Goal: Task Accomplishment & Management: Manage account settings

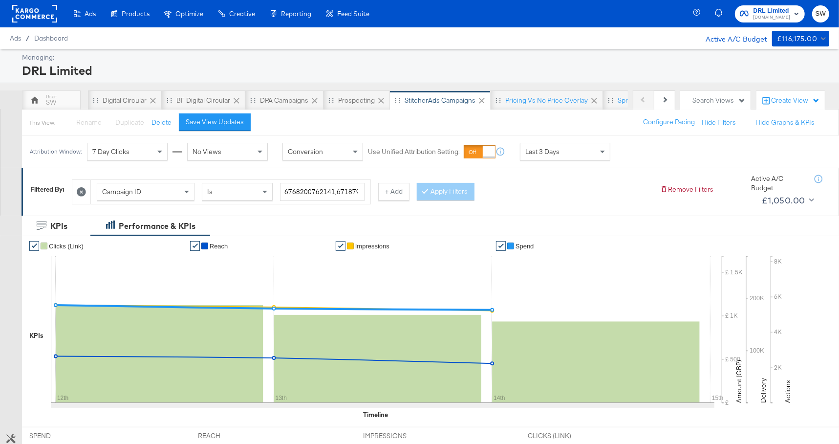
click at [40, 15] on rect at bounding box center [34, 14] width 45 height 18
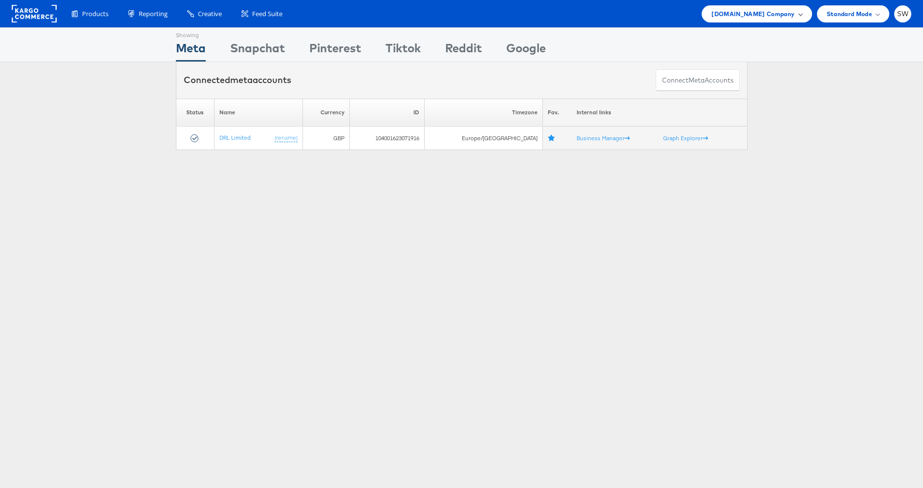
click at [785, 14] on span "ao.com Company" at bounding box center [752, 14] width 83 height 10
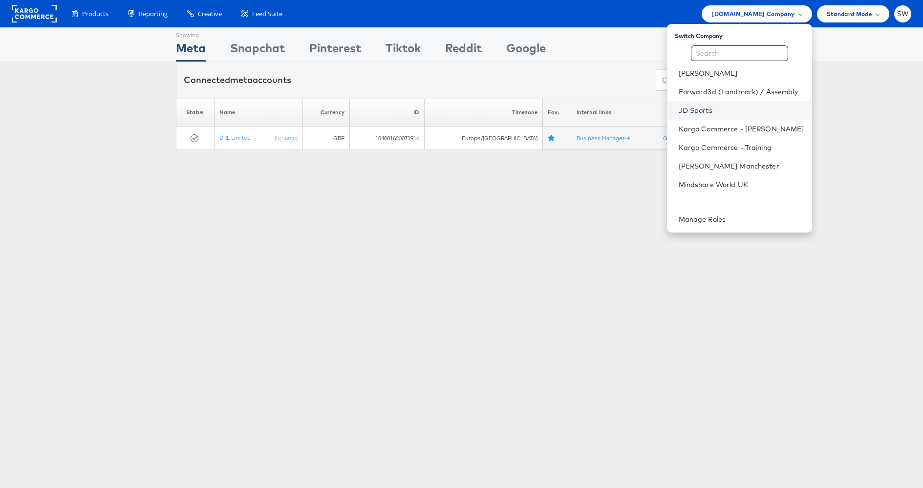
click at [701, 110] on link "JD Sports" at bounding box center [741, 111] width 126 height 10
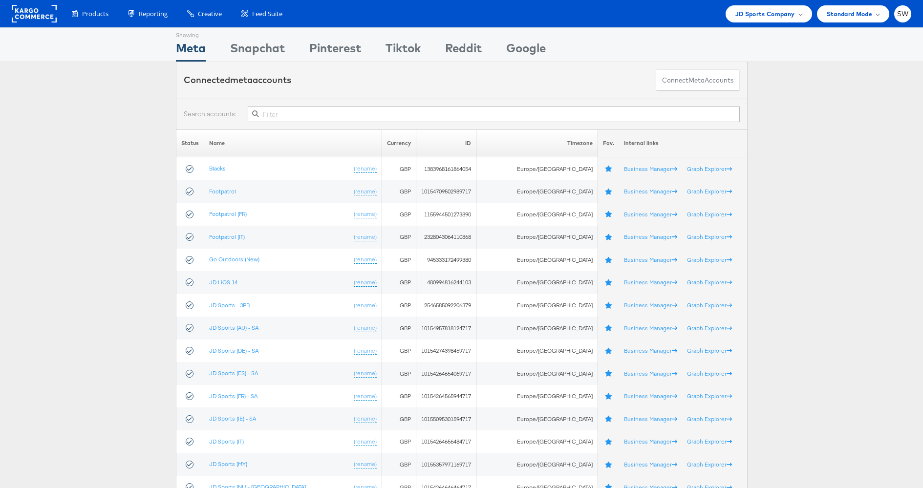
click at [299, 116] on input "text" at bounding box center [493, 114] width 491 height 16
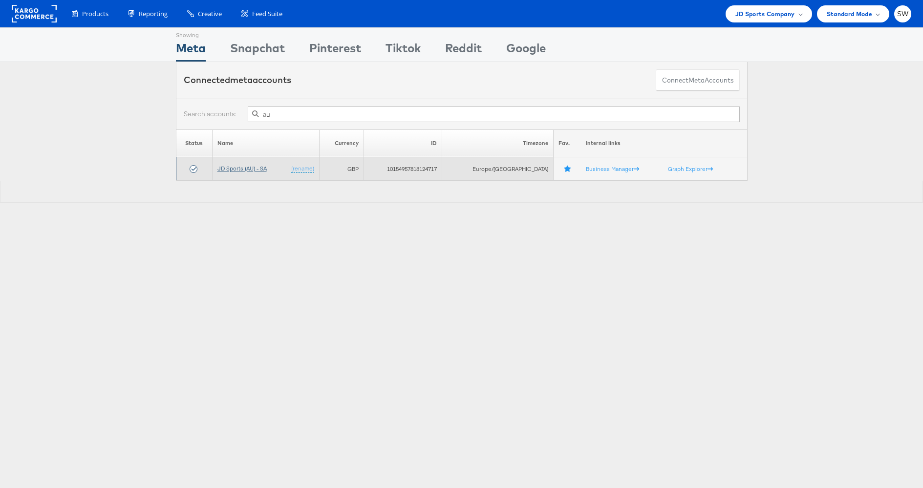
type input "au"
click at [253, 164] on td "JD Sports (AU) - SA (rename)" at bounding box center [265, 168] width 107 height 23
click at [250, 168] on link "JD Sports (AU) - SA" at bounding box center [241, 168] width 49 height 7
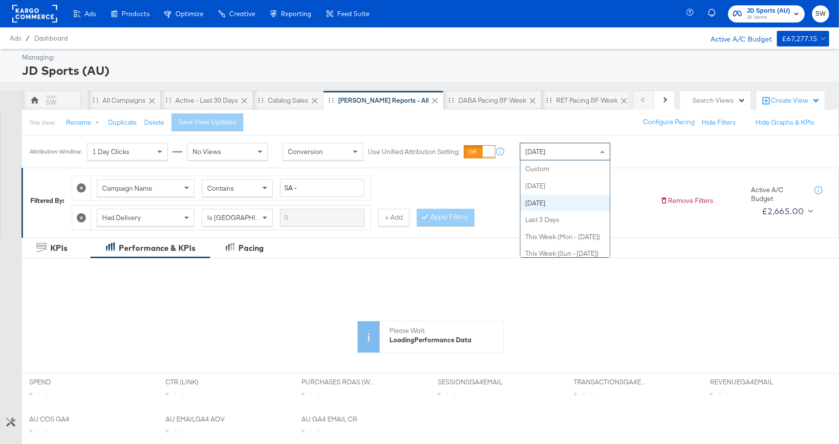
click at [558, 150] on div "Yesterday" at bounding box center [564, 151] width 89 height 17
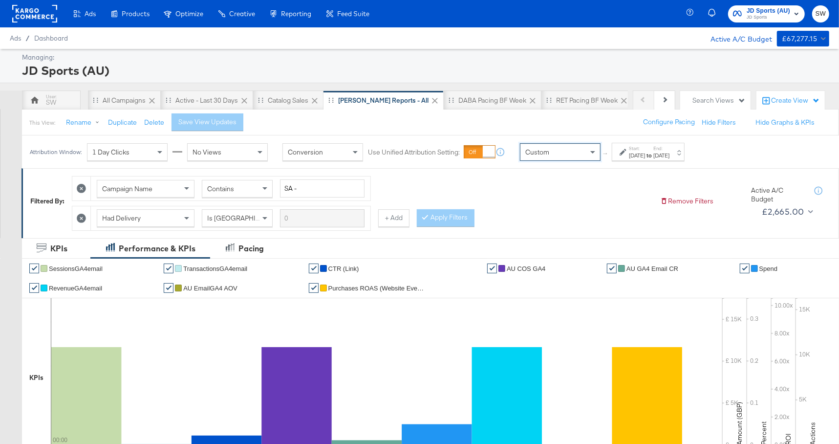
click at [633, 155] on div "Oct 15th 2025" at bounding box center [637, 155] width 16 height 8
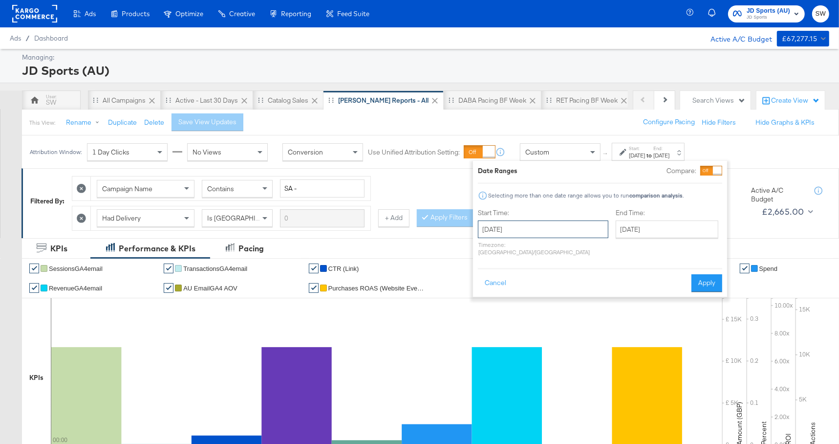
click at [555, 221] on input "October 15th 2025" at bounding box center [543, 229] width 130 height 18
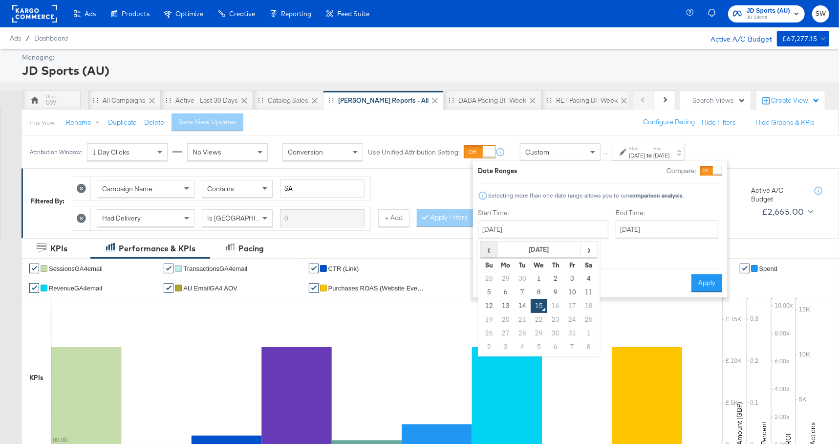
click at [486, 248] on span "‹" at bounding box center [488, 249] width 15 height 15
drag, startPoint x: 535, startPoint y: 301, endPoint x: 551, endPoint y: 296, distance: 17.5
click at [535, 301] on td "17" at bounding box center [538, 306] width 17 height 14
type input "September 17th 2025"
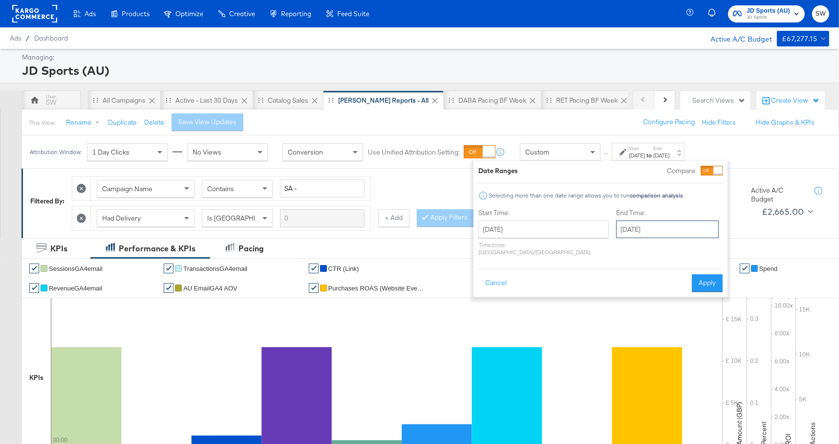
drag, startPoint x: 641, startPoint y: 229, endPoint x: 641, endPoint y: 302, distance: 73.8
click at [641, 230] on input "October 15th 2025" at bounding box center [667, 229] width 103 height 18
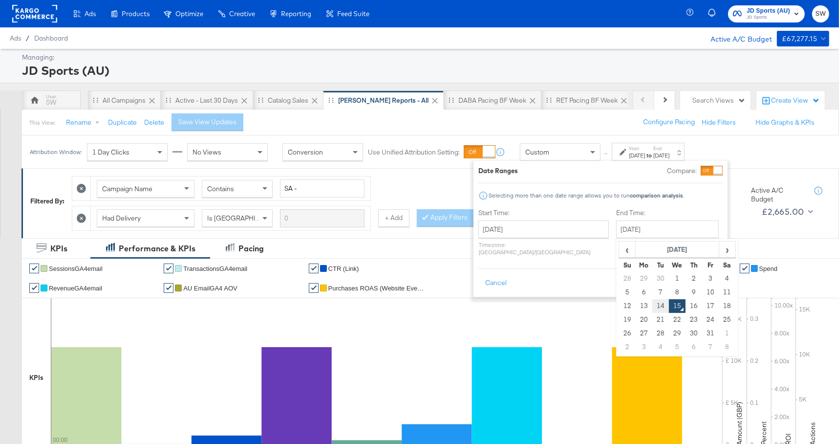
click at [652, 306] on td "14" at bounding box center [660, 306] width 17 height 14
type input "October 14th 2025"
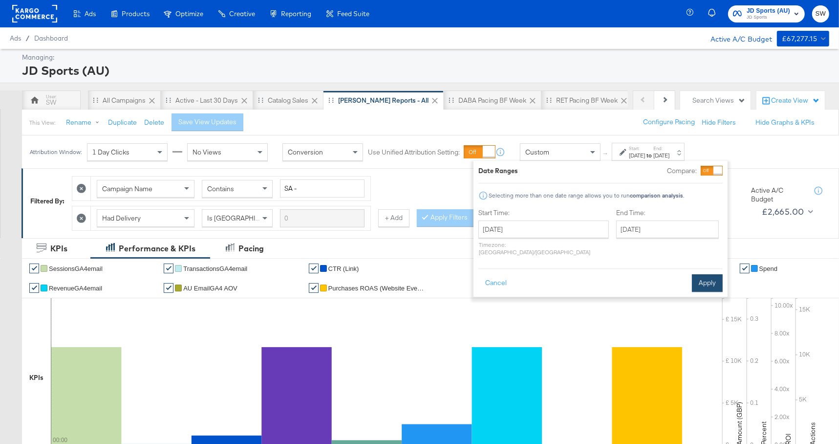
click at [703, 277] on button "Apply" at bounding box center [707, 283] width 31 height 18
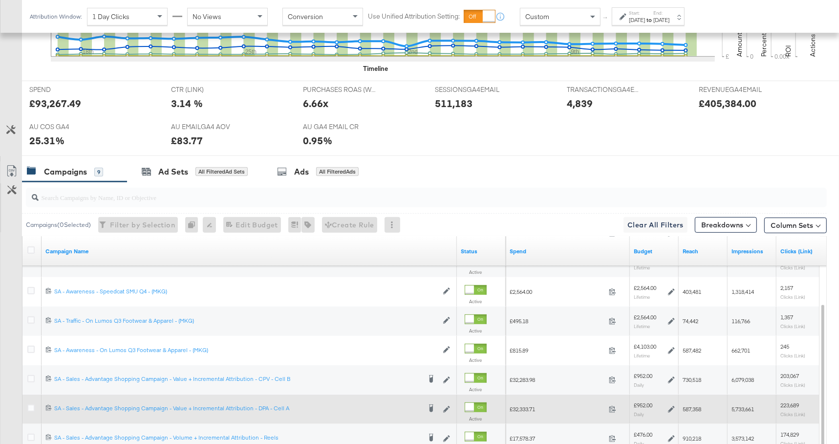
scroll to position [484, 0]
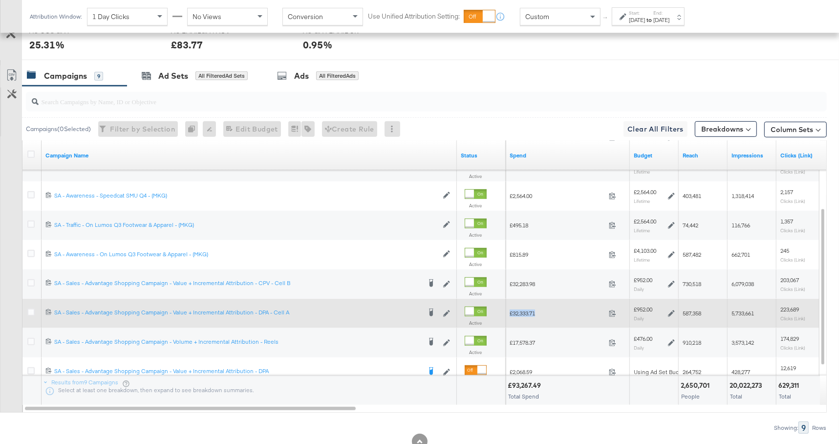
drag, startPoint x: 562, startPoint y: 314, endPoint x: 509, endPoint y: 314, distance: 52.8
click at [509, 314] on span "£32,333.71" at bounding box center [556, 312] width 95 height 7
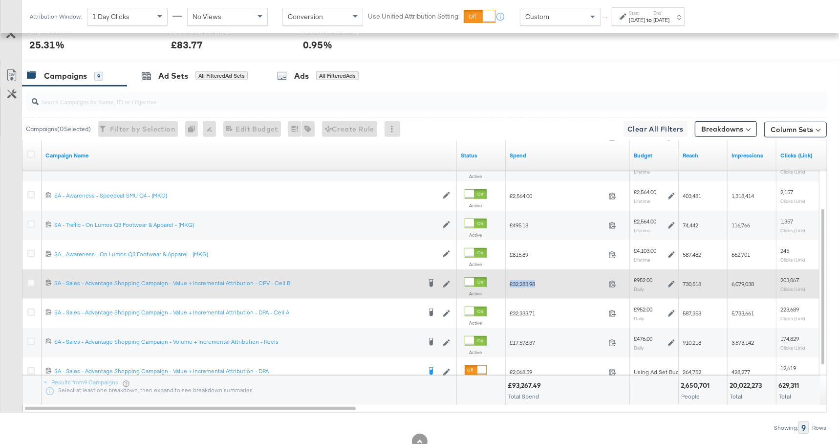
drag, startPoint x: 547, startPoint y: 283, endPoint x: 509, endPoint y: 282, distance: 37.6
click at [509, 282] on span "£32,283.98" at bounding box center [556, 283] width 95 height 7
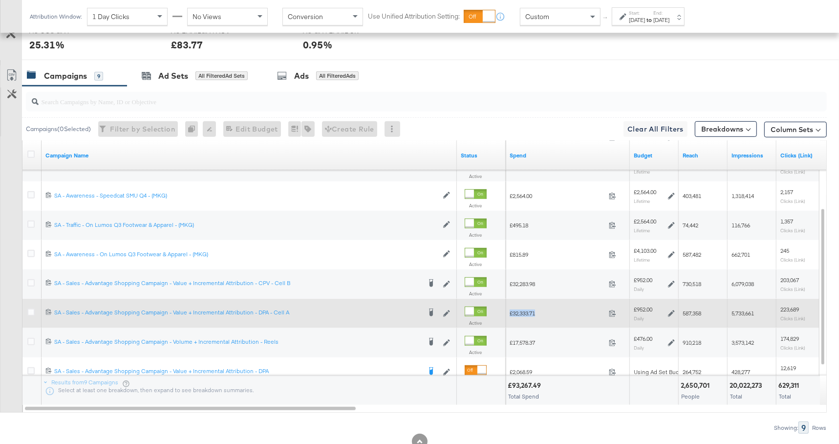
drag, startPoint x: 542, startPoint y: 311, endPoint x: 509, endPoint y: 310, distance: 32.7
click at [509, 310] on span "£32,333.71" at bounding box center [556, 312] width 95 height 7
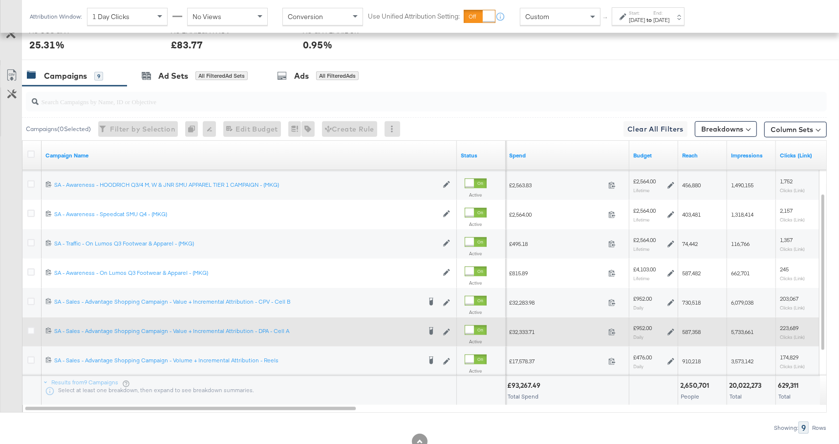
click at [586, 305] on div "£32,283.98 32283.98" at bounding box center [567, 302] width 124 height 15
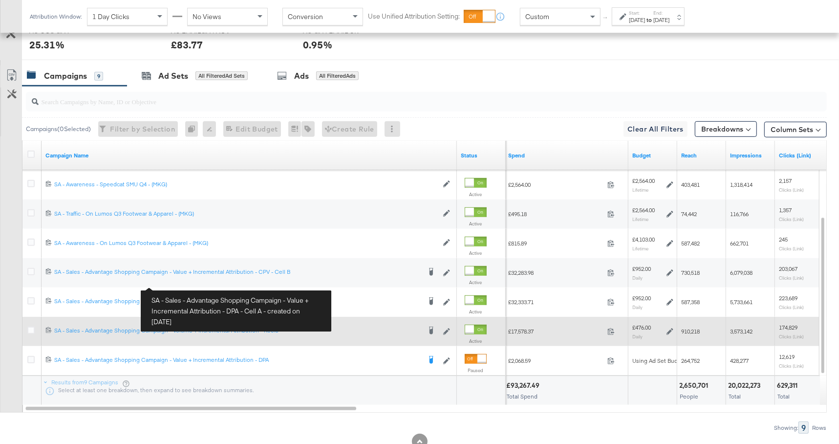
scroll to position [499, 0]
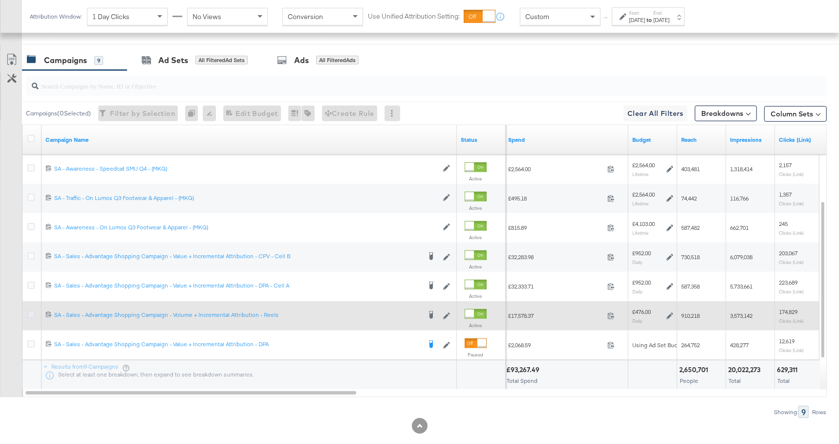
click at [33, 312] on icon at bounding box center [30, 314] width 7 height 7
click at [0, 0] on input "checkbox" at bounding box center [0, 0] width 0 height 0
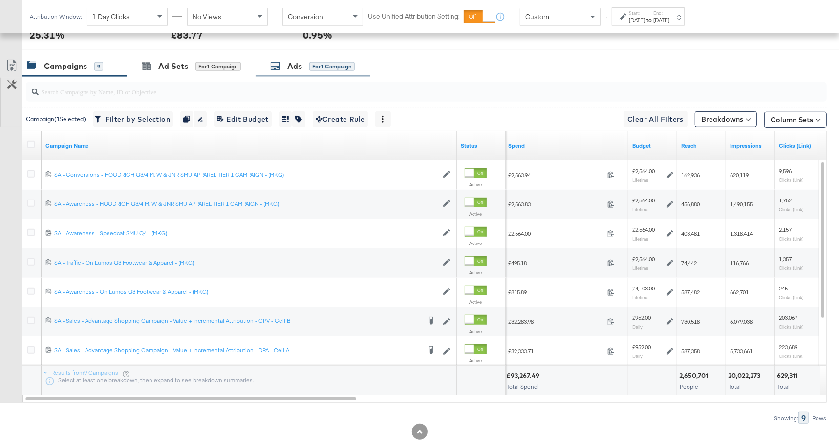
click at [306, 72] on div "Ads for 1 Campaign" at bounding box center [312, 66] width 115 height 21
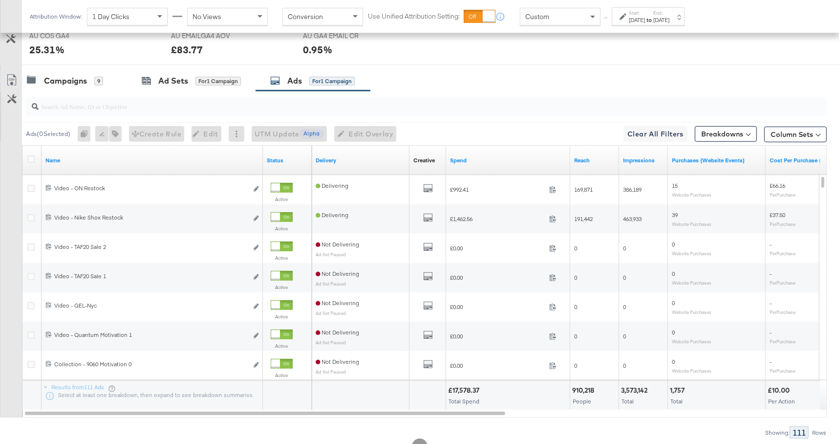
scroll to position [515, 0]
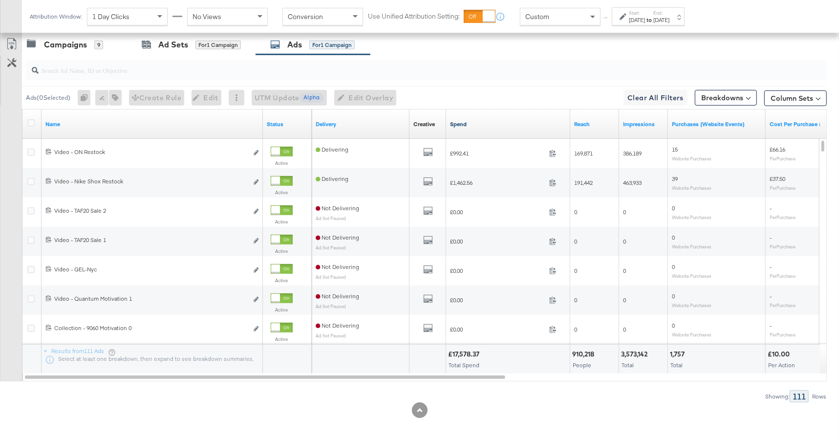
click at [492, 122] on link "Spend" at bounding box center [508, 124] width 116 height 8
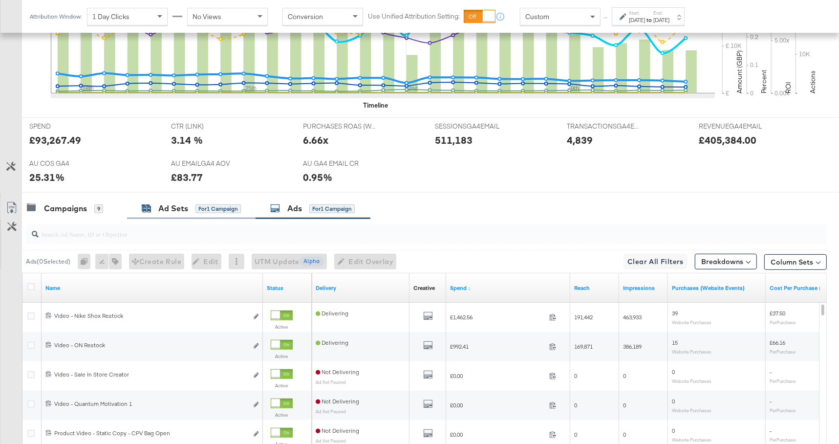
scroll to position [0, 0]
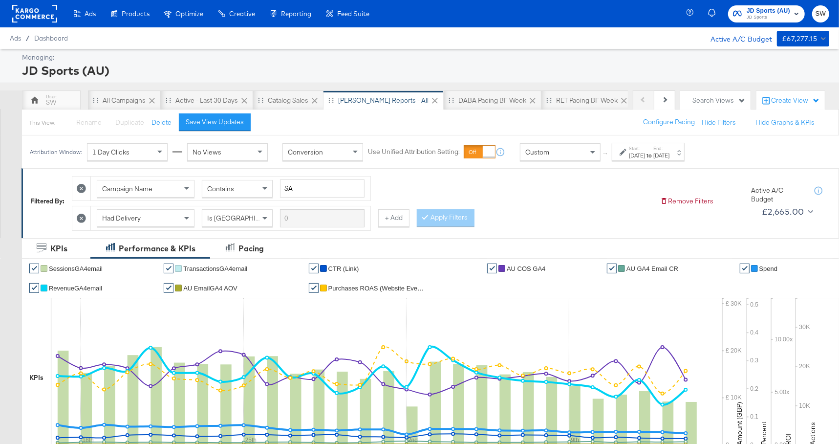
drag, startPoint x: 43, startPoint y: 14, endPoint x: 445, endPoint y: 136, distance: 420.2
click at [44, 14] on rect at bounding box center [34, 14] width 45 height 18
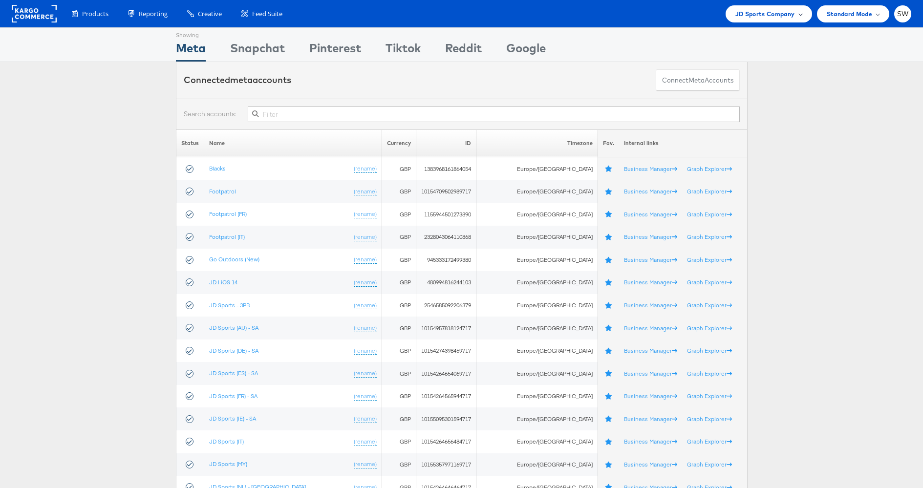
click at [766, 9] on span "JD Sports Company" at bounding box center [765, 14] width 60 height 10
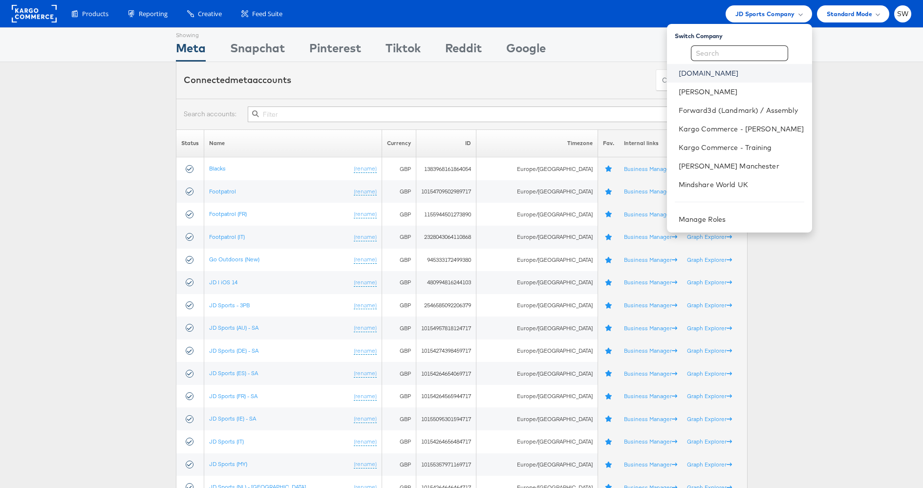
click at [716, 70] on link "[DOMAIN_NAME]" at bounding box center [741, 73] width 126 height 10
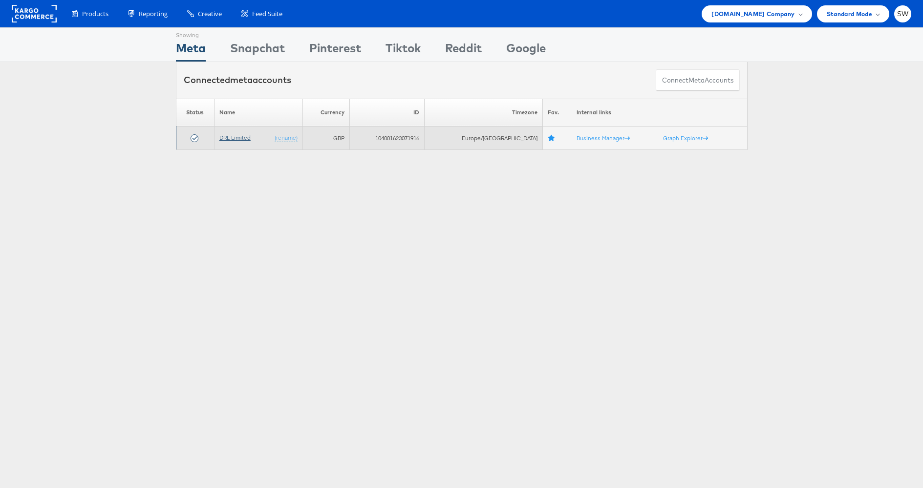
click at [234, 137] on link "DRL Limited" at bounding box center [234, 137] width 31 height 7
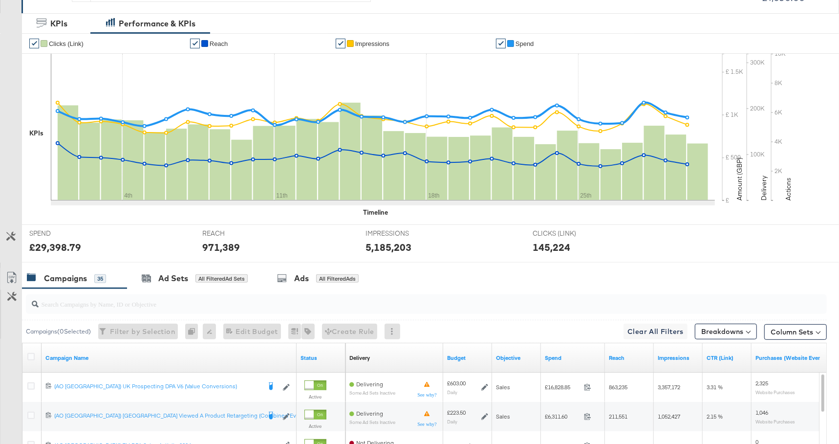
scroll to position [436, 0]
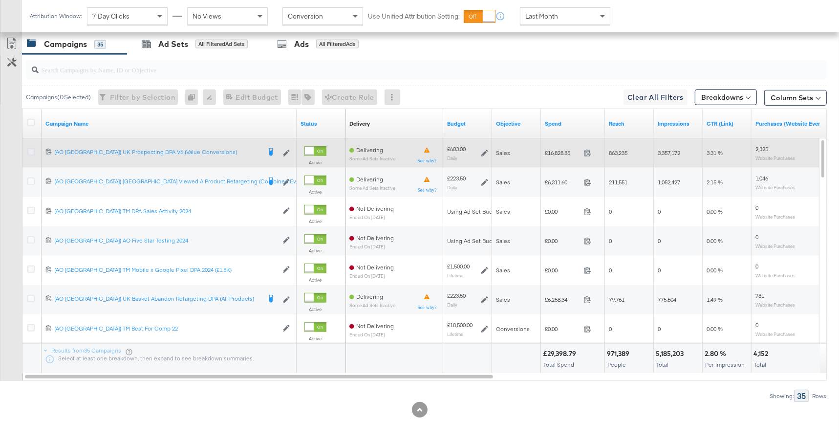
click at [32, 148] on icon at bounding box center [30, 151] width 7 height 7
click at [0, 0] on input "checkbox" at bounding box center [0, 0] width 0 height 0
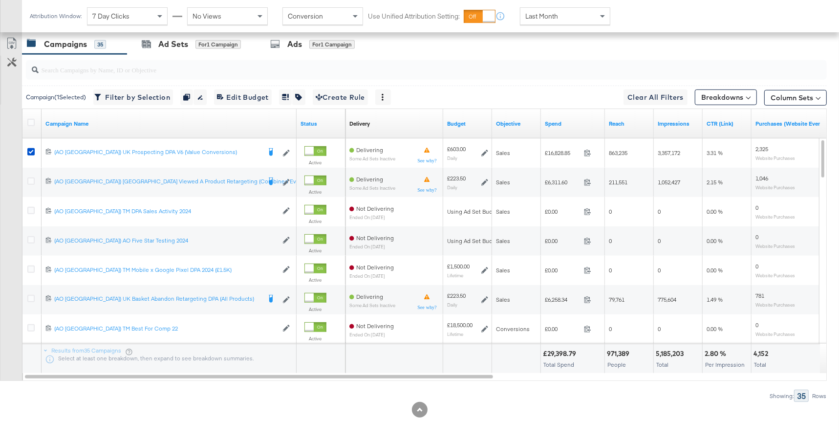
click at [190, 42] on div "Ad Sets for 1 Campaign" at bounding box center [191, 44] width 99 height 11
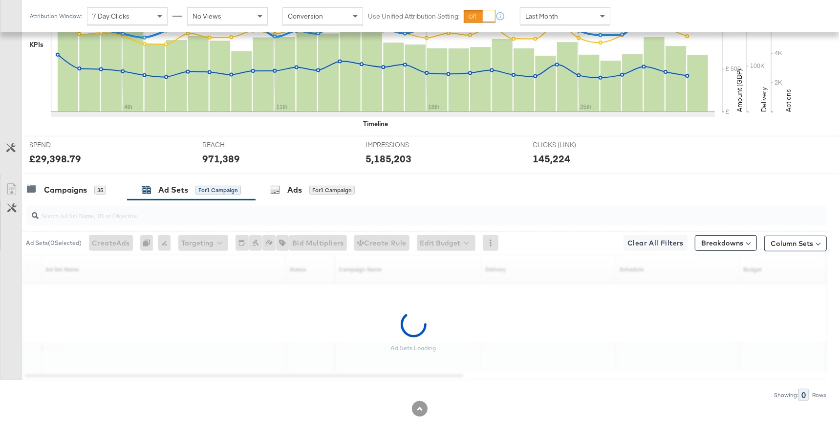
scroll to position [290, 0]
click at [544, 19] on span "Last Month" at bounding box center [541, 16] width 33 height 9
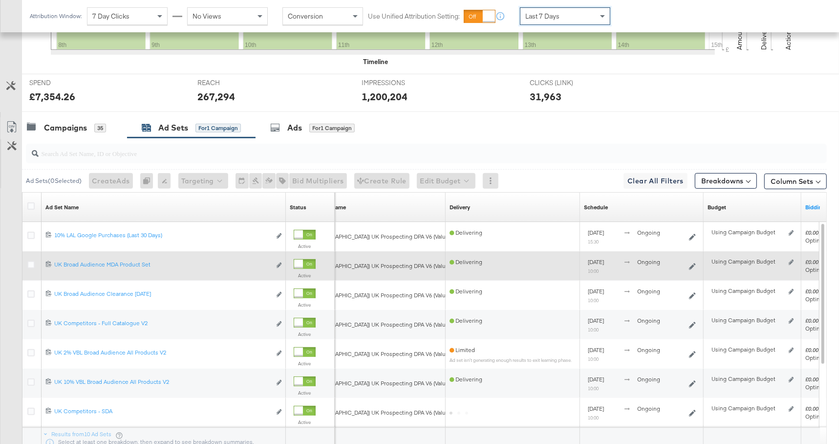
scroll to position [436, 0]
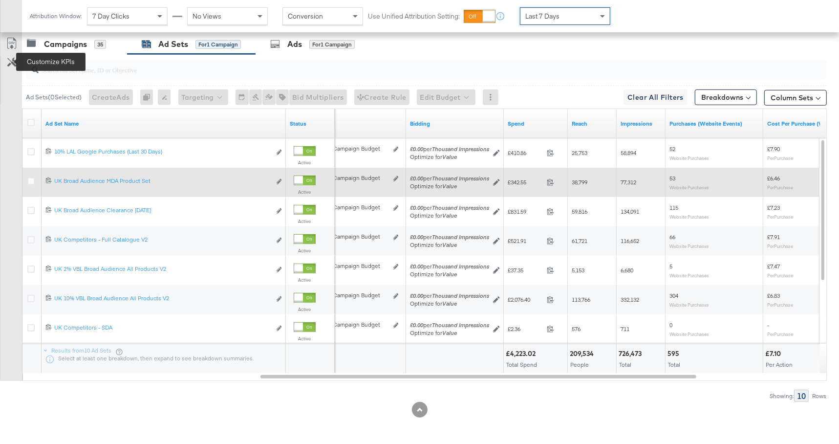
click at [14, 62] on icon at bounding box center [11, 62] width 9 height 9
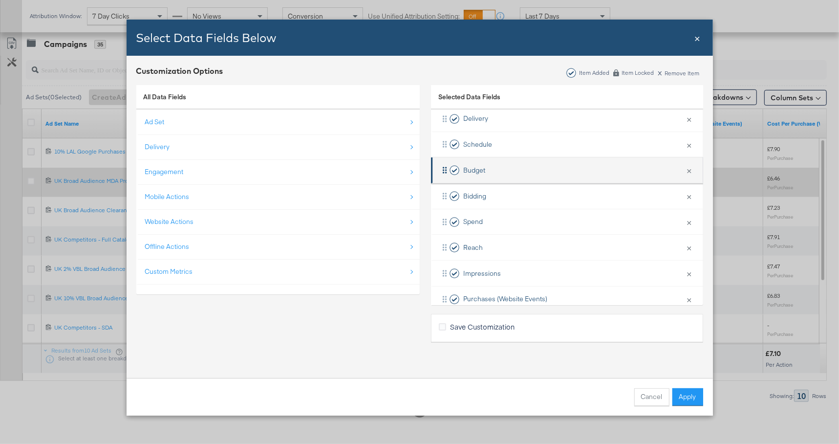
scroll to position [169, 0]
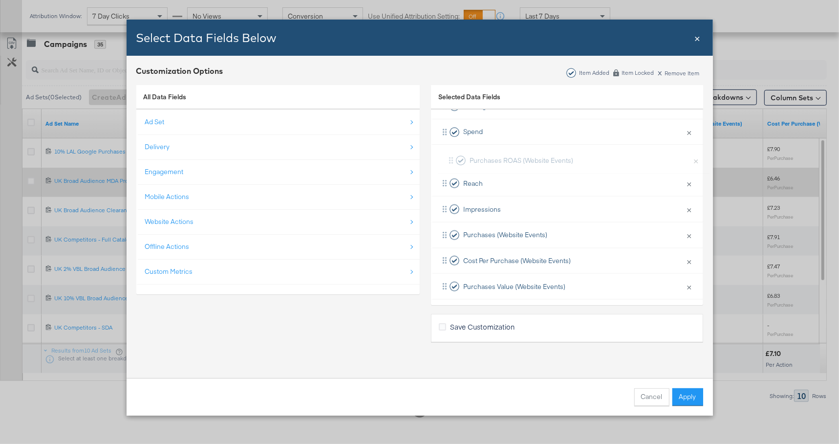
drag, startPoint x: 523, startPoint y: 279, endPoint x: 532, endPoint y: 149, distance: 130.3
click at [532, 149] on div "Campaign Name × Remove from KPIs Delivery × Remove from KPIs Schedule × Remove …" at bounding box center [567, 144] width 272 height 309
click at [693, 398] on button "Apply" at bounding box center [687, 397] width 31 height 18
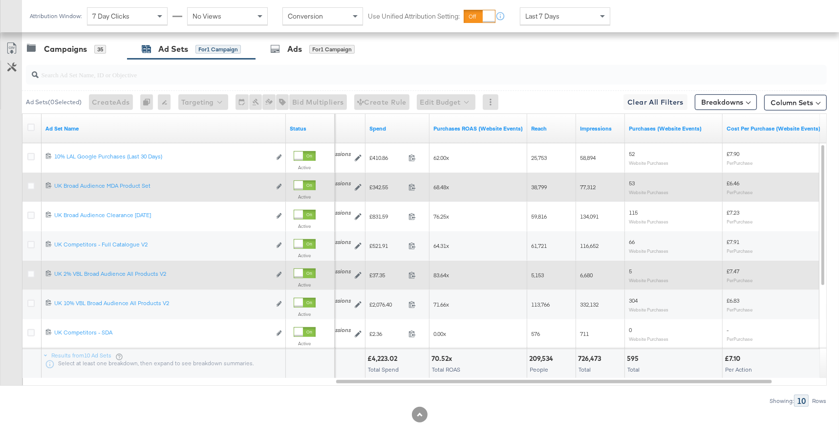
scroll to position [429, 0]
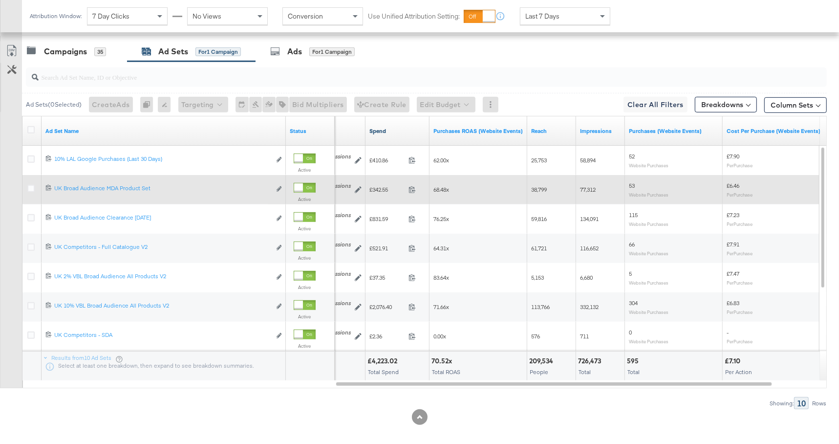
click at [398, 127] on link "Spend" at bounding box center [397, 131] width 56 height 8
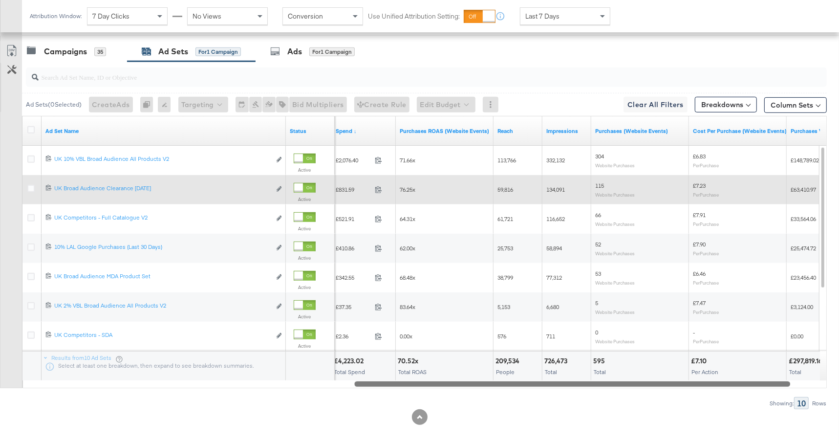
drag, startPoint x: 359, startPoint y: 385, endPoint x: 377, endPoint y: 384, distance: 18.6
click at [377, 384] on div at bounding box center [572, 383] width 436 height 8
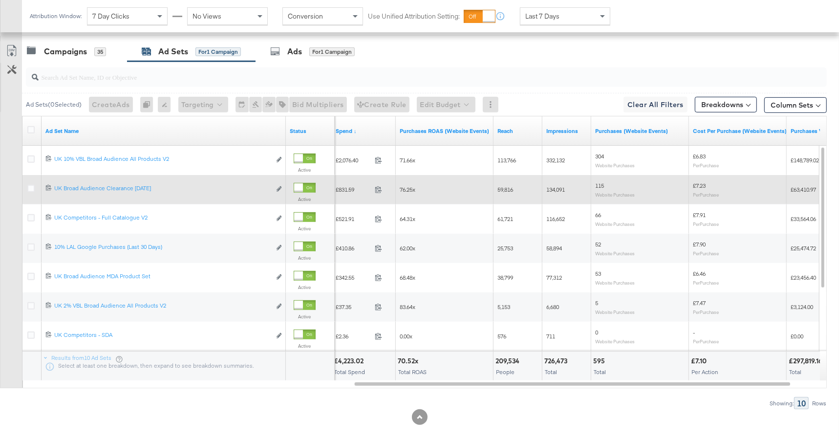
scroll to position [445, 0]
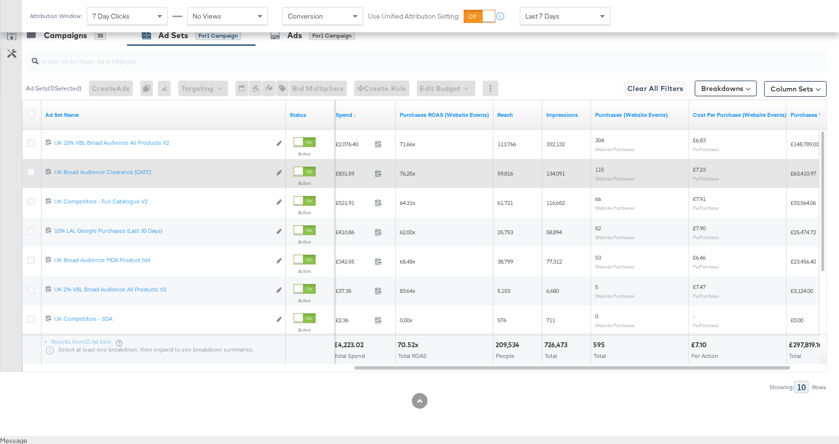
drag, startPoint x: 41, startPoint y: 99, endPoint x: 491, endPoint y: 335, distance: 508.4
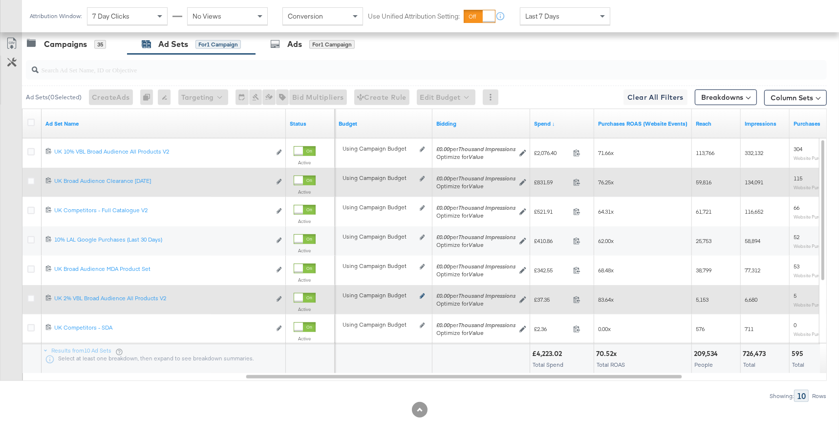
click at [423, 296] on icon at bounding box center [422, 295] width 5 height 5
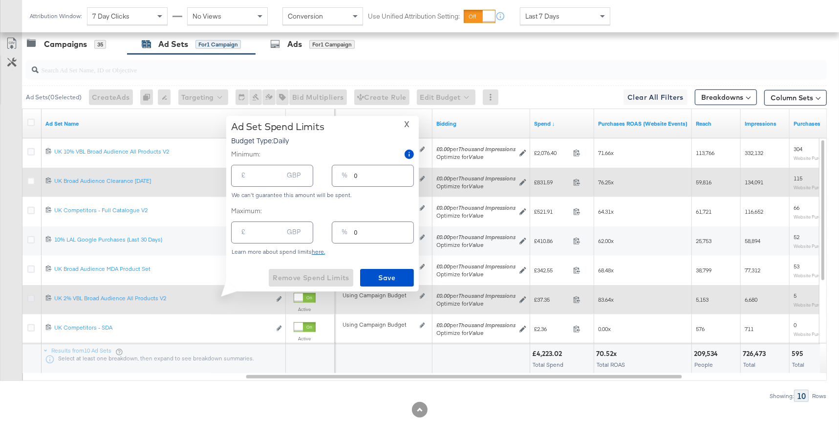
click at [27, 295] on icon at bounding box center [30, 298] width 7 height 7
click at [0, 0] on input "checkbox" at bounding box center [0, 0] width 0 height 0
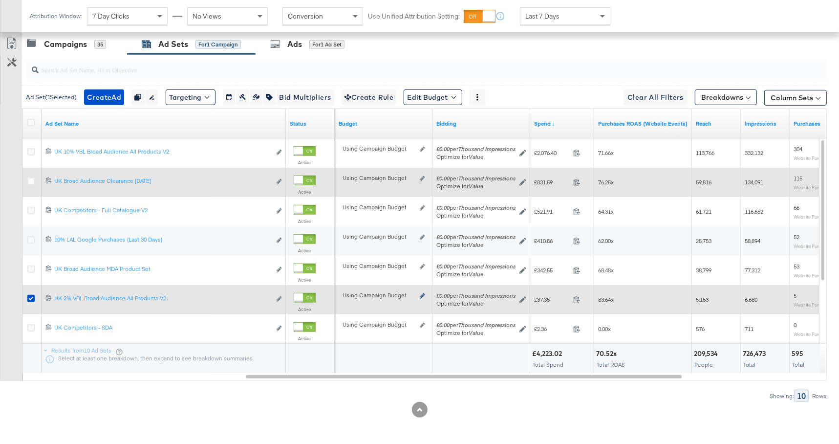
click at [421, 294] on icon at bounding box center [422, 295] width 5 height 5
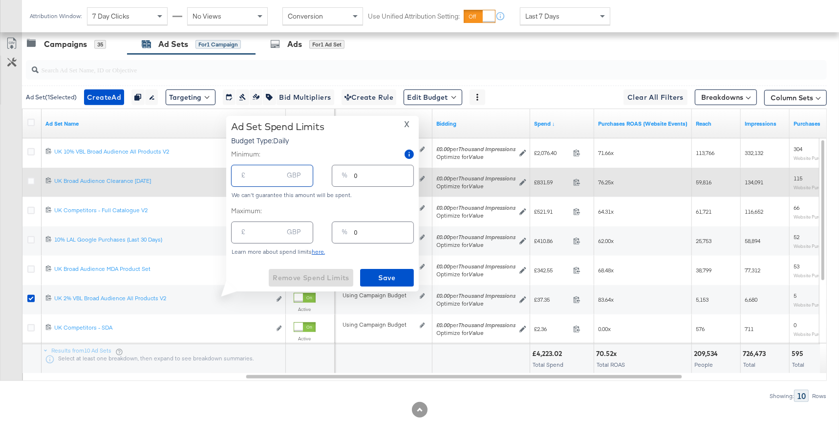
click at [265, 176] on input "number" at bounding box center [267, 171] width 31 height 21
type input "5"
type input "1"
type input "50"
type input "8"
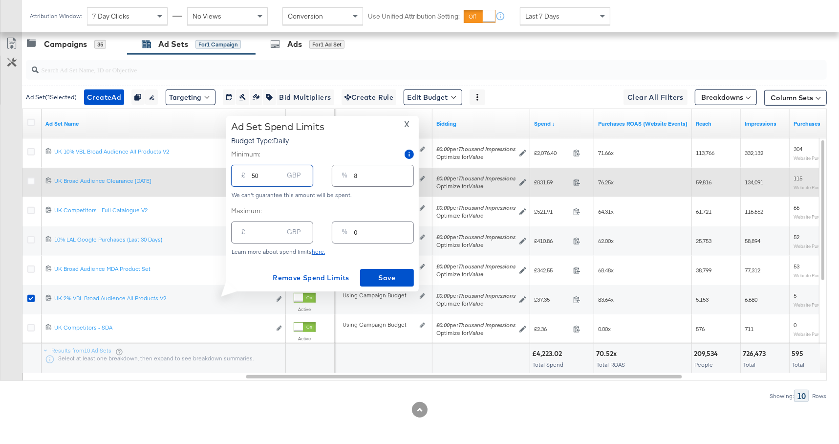
type input "50.00"
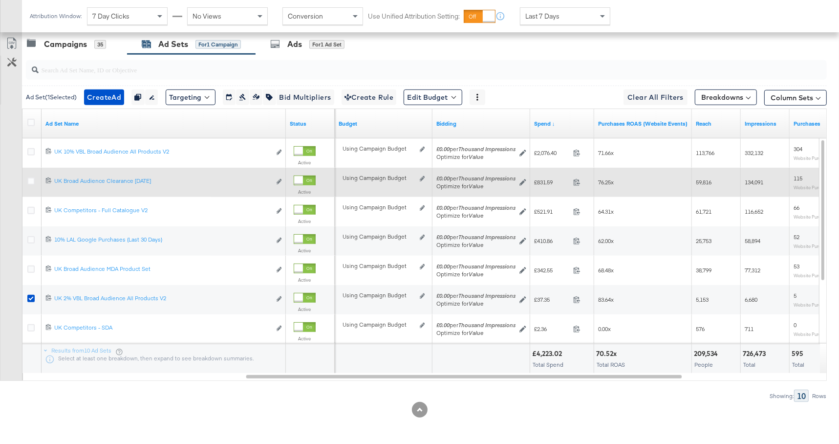
drag, startPoint x: 24, startPoint y: 107, endPoint x: 455, endPoint y: 375, distance: 507.4
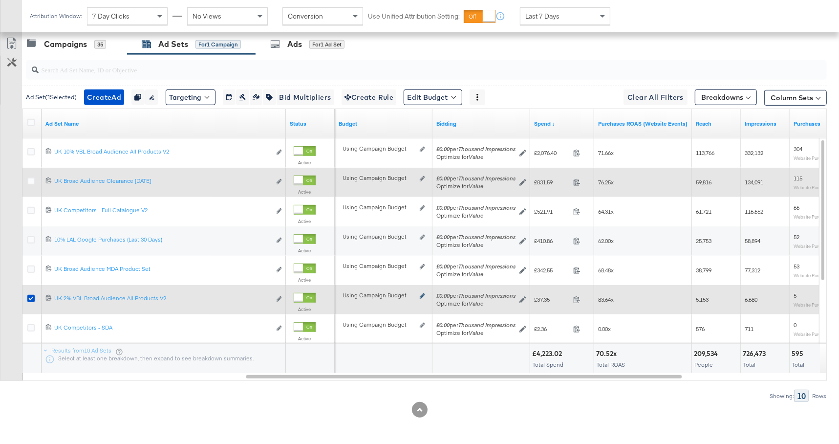
click at [422, 293] on icon at bounding box center [422, 295] width 5 height 5
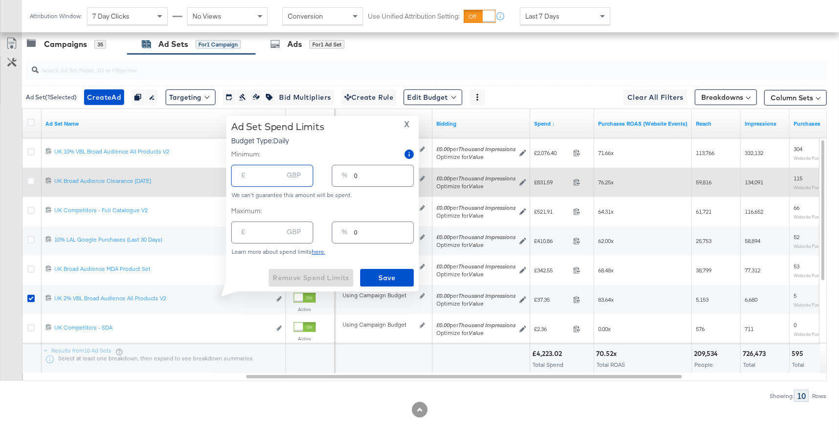
click at [258, 177] on input "number" at bounding box center [267, 171] width 31 height 21
type input "5"
type input "1"
type input "50"
type input "8"
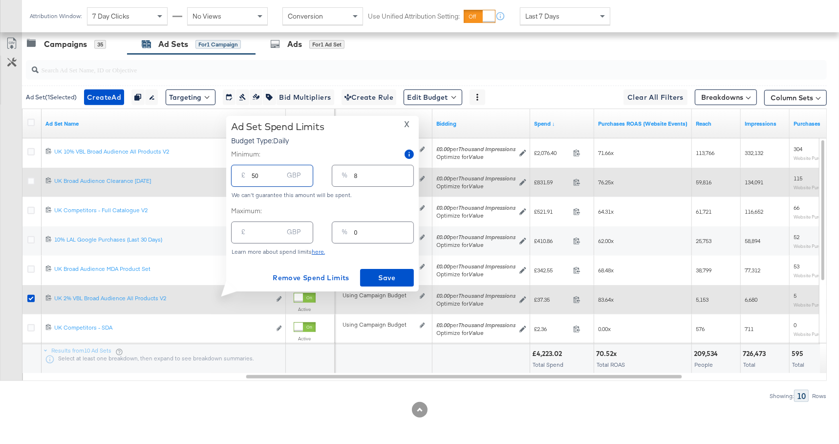
type input "50.00"
click at [33, 297] on icon at bounding box center [30, 298] width 7 height 7
click at [0, 0] on input "checkbox" at bounding box center [0, 0] width 0 height 0
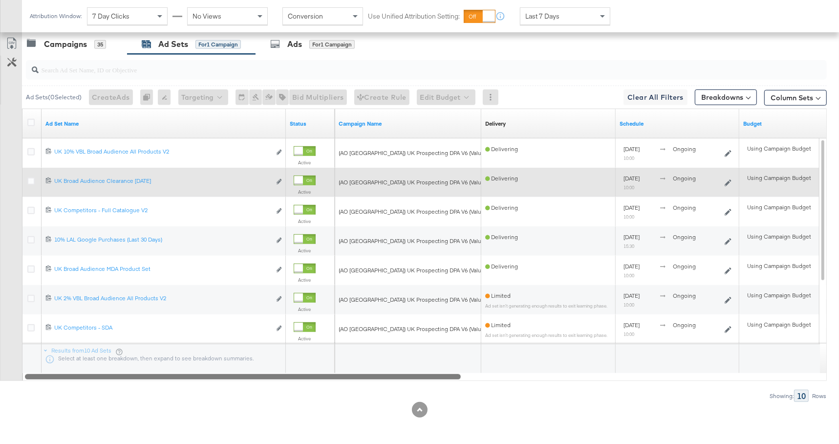
drag, startPoint x: 282, startPoint y: 373, endPoint x: 0, endPoint y: 358, distance: 283.3
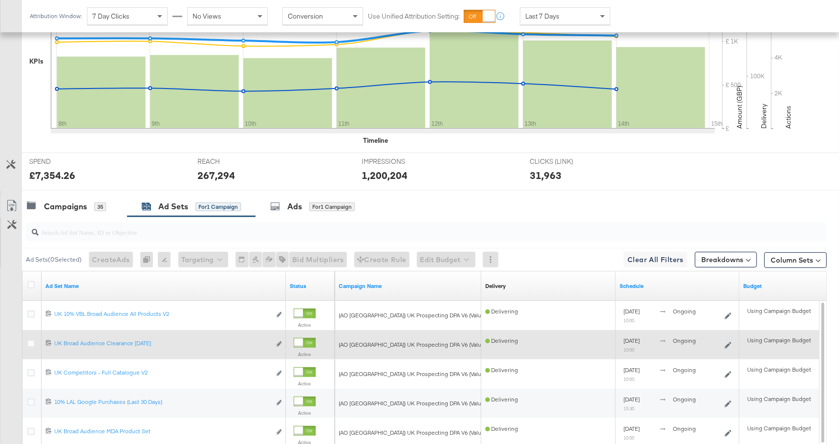
scroll to position [0, 0]
